Goal: Task Accomplishment & Management: Use online tool/utility

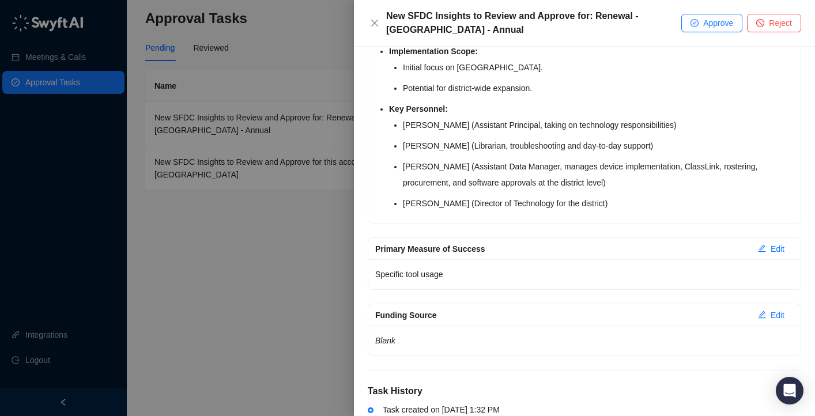
scroll to position [511, 0]
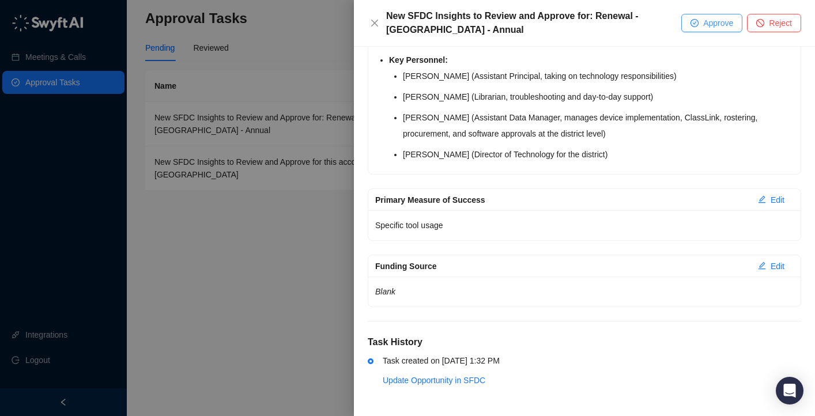
click at [720, 21] on span "Approve" at bounding box center [718, 23] width 30 height 13
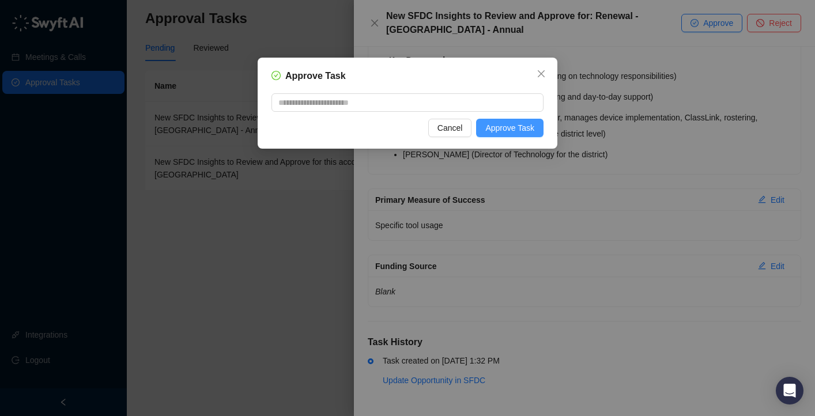
click at [534, 123] on button "Approve Task" at bounding box center [509, 128] width 67 height 18
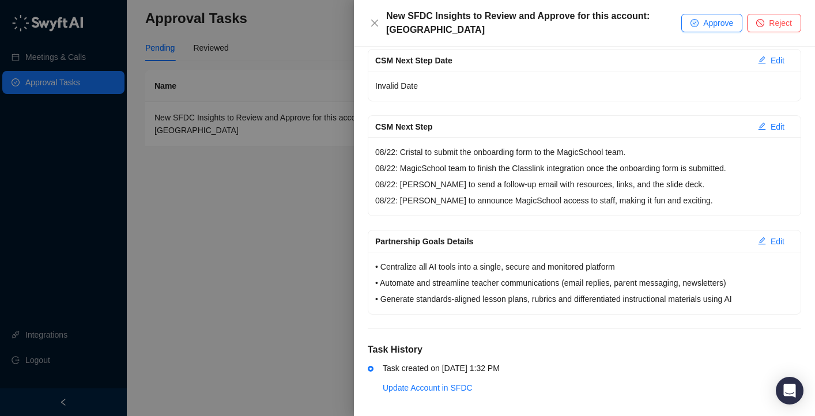
scroll to position [294, 0]
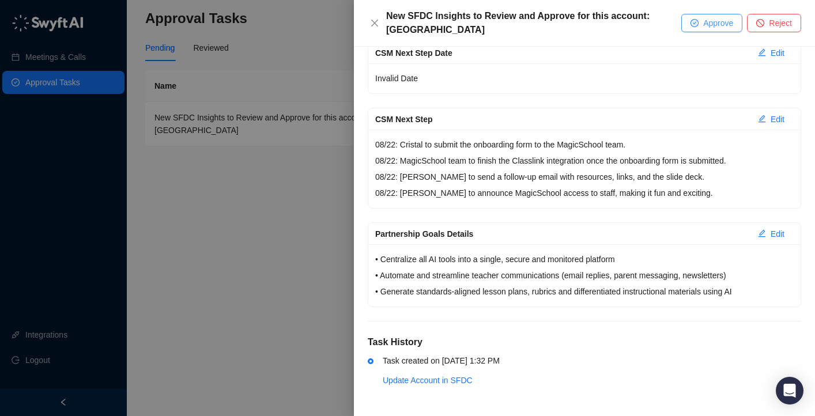
click at [698, 21] on button "Approve" at bounding box center [711, 23] width 61 height 18
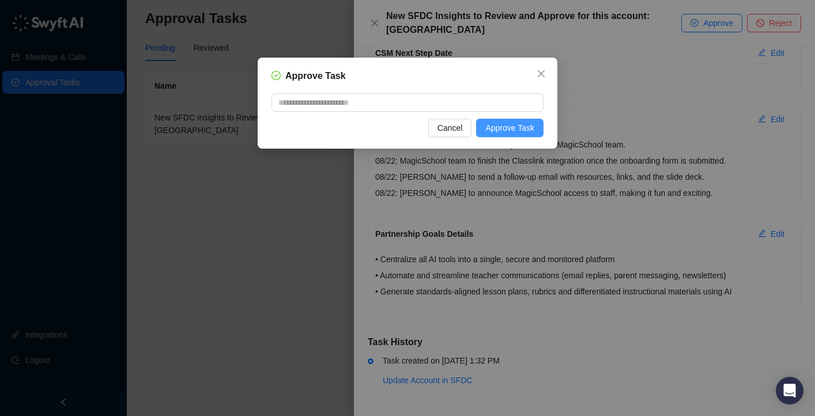
click at [504, 133] on span "Approve Task" at bounding box center [509, 128] width 49 height 13
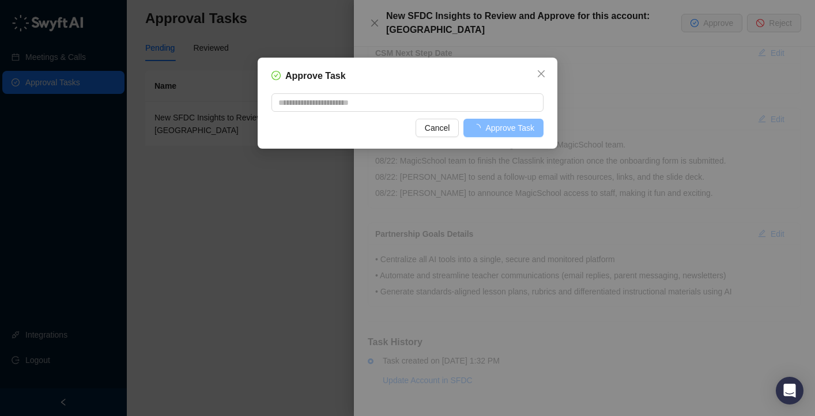
click at [490, 130] on span "Approve Task" at bounding box center [509, 128] width 49 height 13
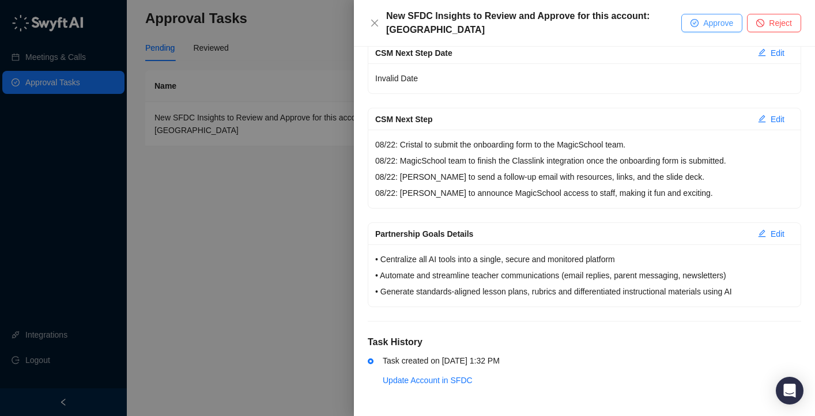
click at [703, 28] on span "Approve" at bounding box center [718, 23] width 30 height 13
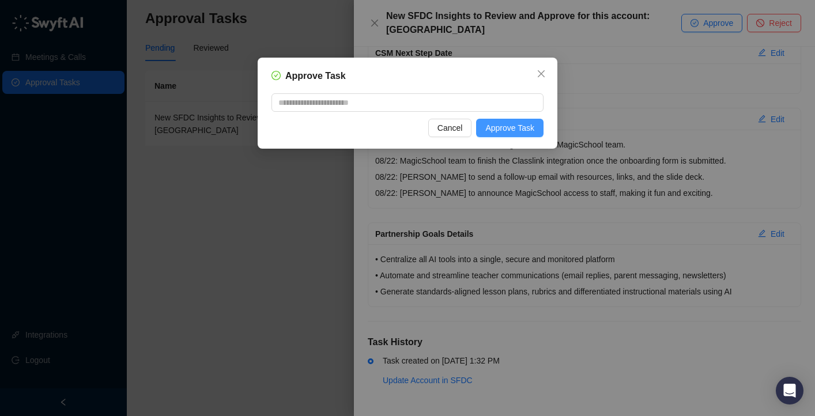
click at [500, 126] on span "Approve Task" at bounding box center [509, 128] width 49 height 13
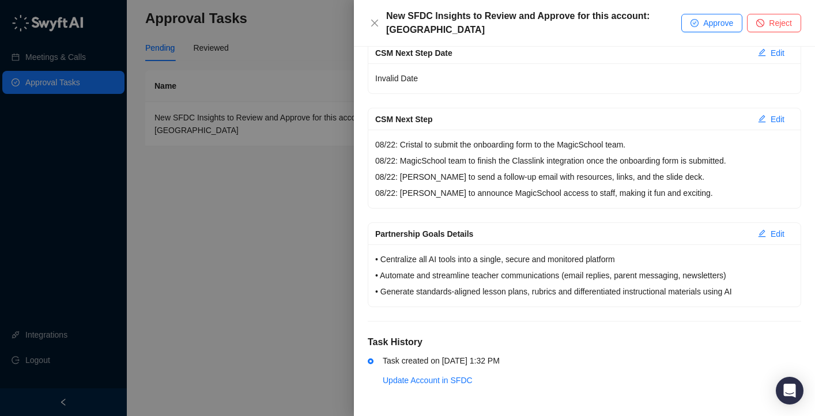
click at [646, 65] on div "Invalid Date" at bounding box center [584, 78] width 432 height 30
click at [715, 22] on span "Approve" at bounding box center [718, 23] width 30 height 13
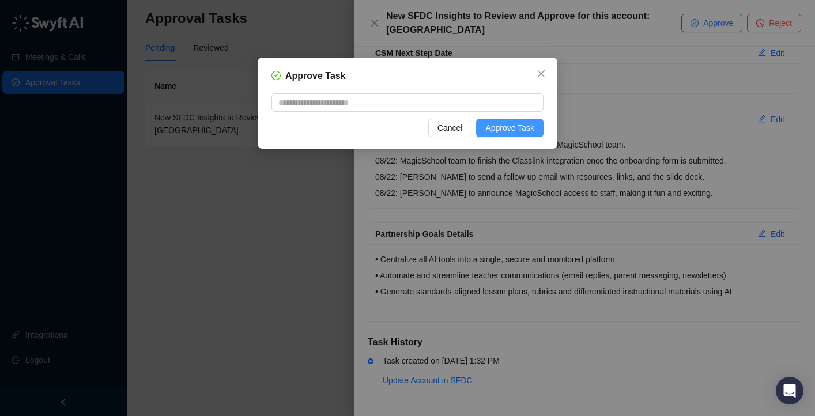
click at [515, 134] on span "Approve Task" at bounding box center [509, 128] width 49 height 13
